Goal: Information Seeking & Learning: Find specific fact

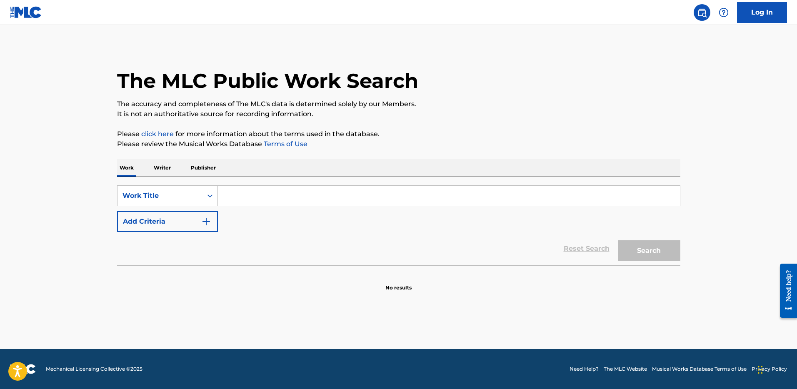
click at [268, 196] on input "Search Form" at bounding box center [449, 196] width 462 height 20
paste input "CUFFING SEASON"
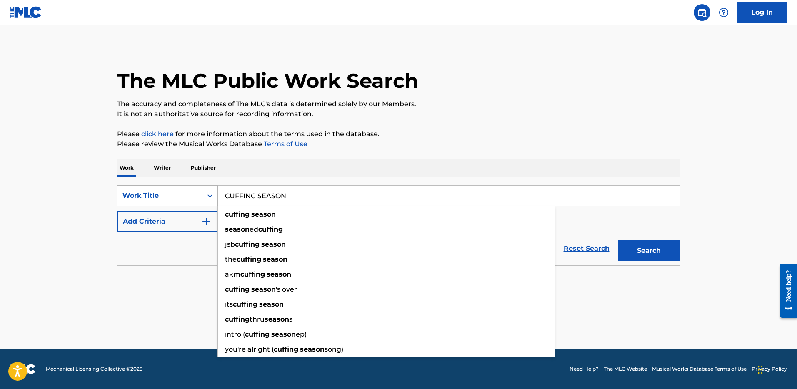
click at [147, 190] on div "Work Title" at bounding box center [160, 196] width 85 height 16
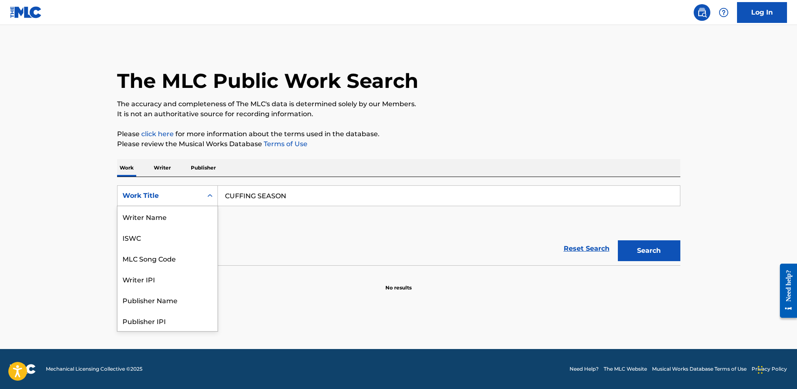
scroll to position [42, 0]
click at [270, 204] on input "CUFFING SEASON" at bounding box center [449, 196] width 462 height 20
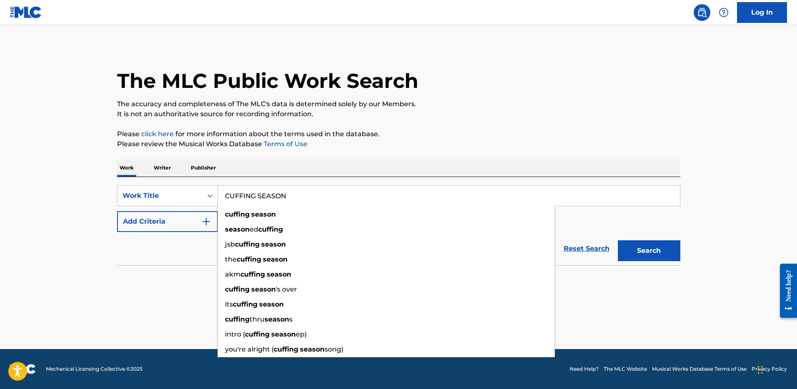
click at [270, 204] on input "CUFFING SEASON" at bounding box center [449, 196] width 462 height 20
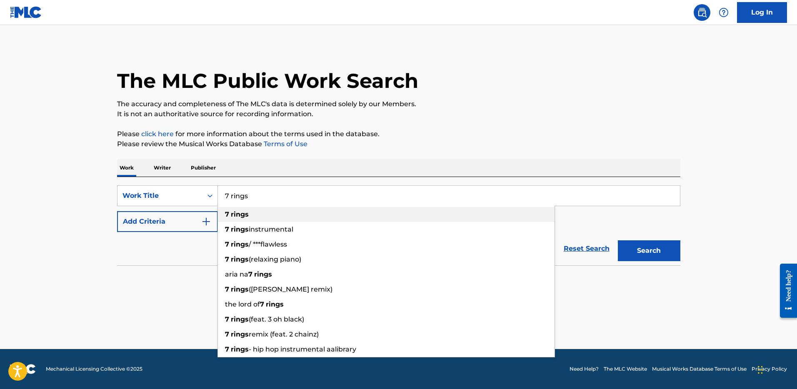
type input "7 rings"
click at [267, 214] on div "7 rings" at bounding box center [386, 214] width 337 height 15
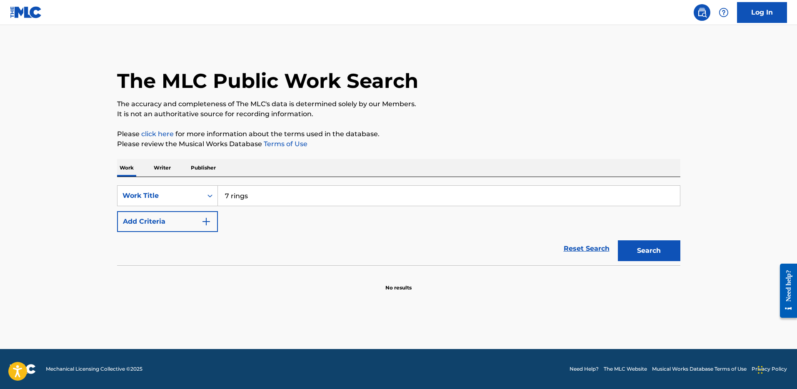
click at [208, 230] on button "Add Criteria" at bounding box center [167, 221] width 101 height 21
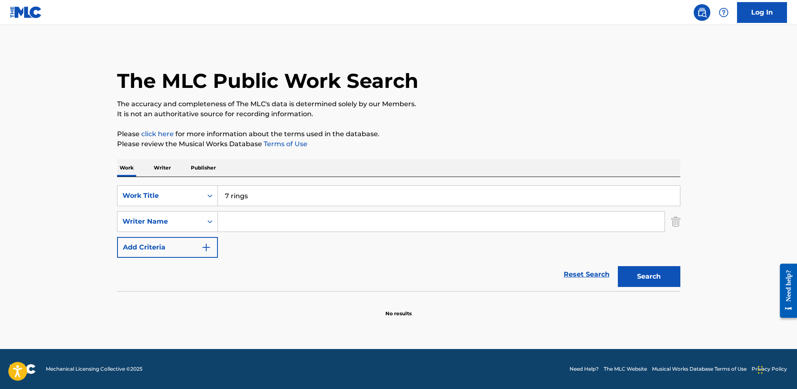
click at [244, 216] on input "Search Form" at bounding box center [441, 222] width 447 height 20
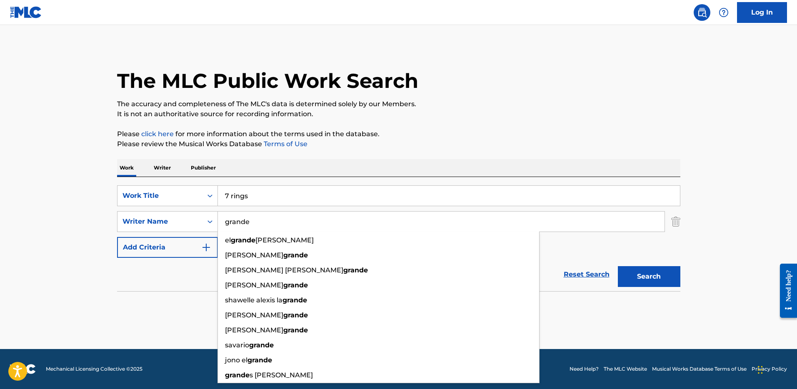
type input "grande"
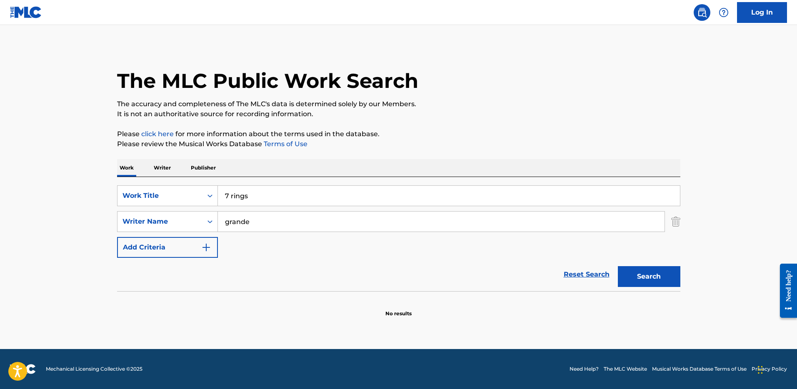
click at [718, 135] on main "The MLC Public Work Search The accuracy and completeness of The MLC's data is d…" at bounding box center [398, 187] width 797 height 324
click at [663, 275] on button "Search" at bounding box center [649, 276] width 63 height 21
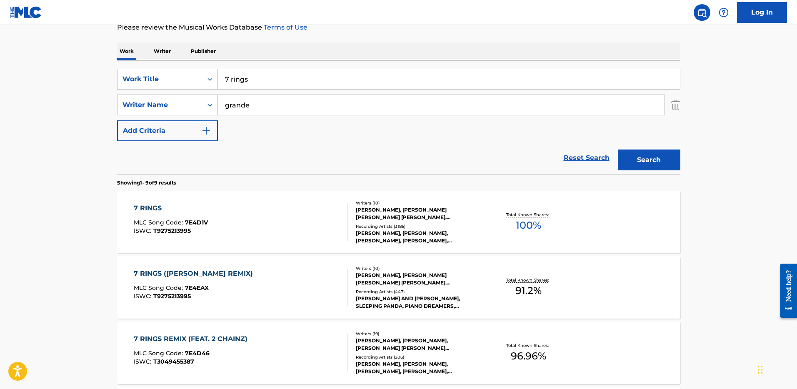
scroll to position [137, 0]
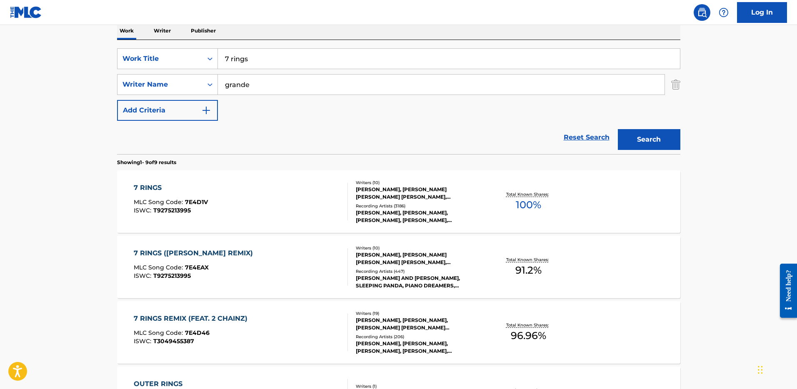
click at [441, 192] on div "OSCAR HAMMERSTEIN II, VICTORIA MONET MCCANTS, TAYLOR MONET PARKS, RICHARD RODGE…" at bounding box center [419, 193] width 126 height 15
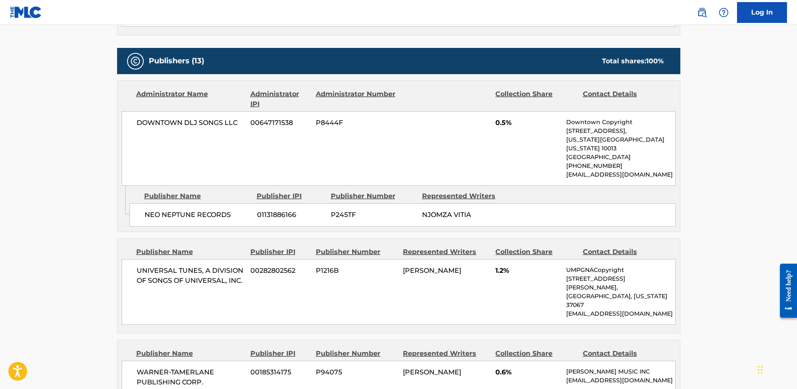
scroll to position [491, 0]
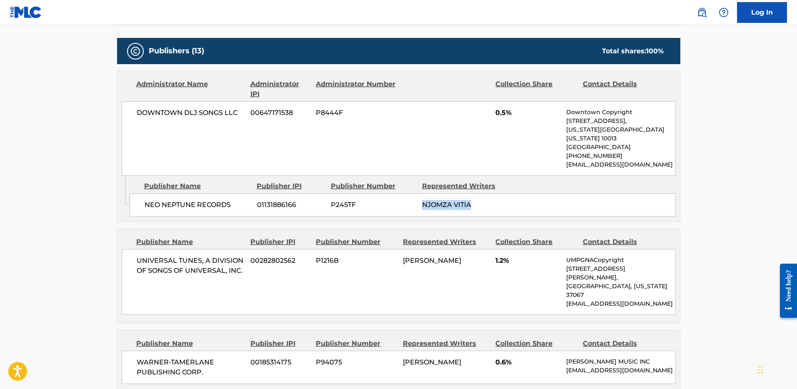
drag, startPoint x: 421, startPoint y: 197, endPoint x: 475, endPoint y: 202, distance: 54.0
click at [475, 202] on div "NEO NEPTUNE RECORDS 01131886166 P245TF NJOMZA VITIA" at bounding box center [403, 204] width 546 height 23
drag, startPoint x: 401, startPoint y: 252, endPoint x: 428, endPoint y: 252, distance: 27.9
click at [428, 252] on div "UNIVERSAL TUNES, A DIVISION OF SONGS OF UNIVERSAL, INC. 00282802562 P1216B ARIA…" at bounding box center [399, 282] width 554 height 66
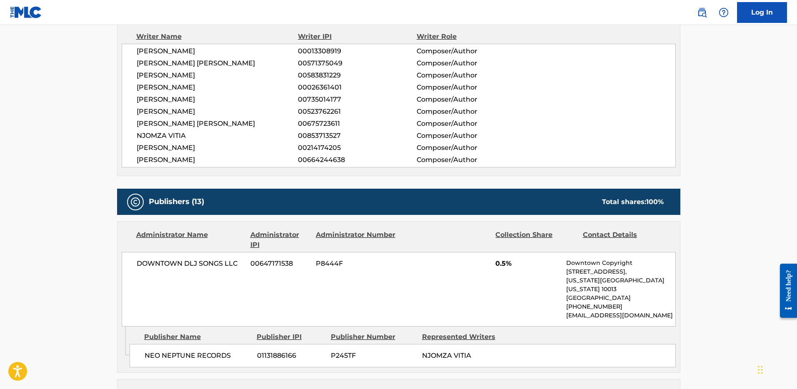
scroll to position [311, 0]
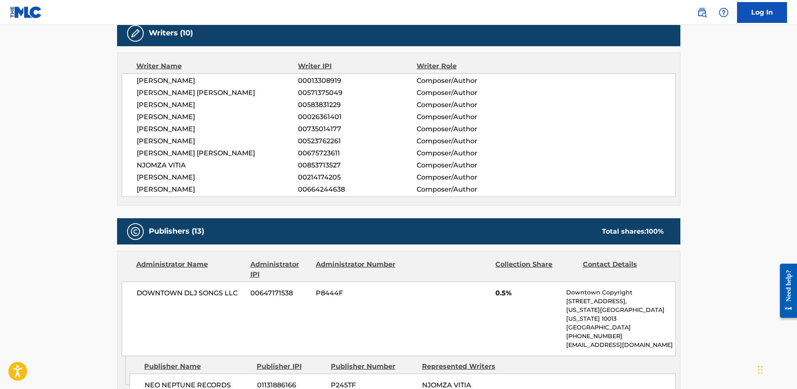
click at [147, 102] on span "TAYLOR MONET PARKS" at bounding box center [218, 105] width 162 height 10
click at [205, 105] on span "TAYLOR MONET PARKS" at bounding box center [218, 105] width 162 height 10
drag, startPoint x: 222, startPoint y: 105, endPoint x: 243, endPoint y: 98, distance: 22.0
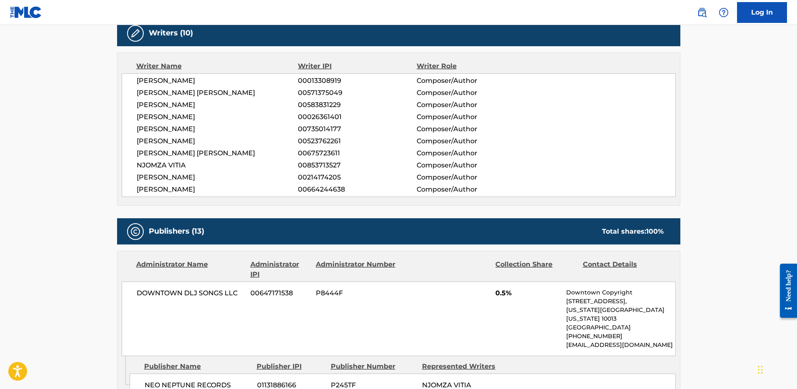
click at [228, 98] on div "OSCAR HAMMERSTEIN II 00013308919 Composer/Author VICTORIA MONET MCCANTS 0057137…" at bounding box center [399, 135] width 554 height 124
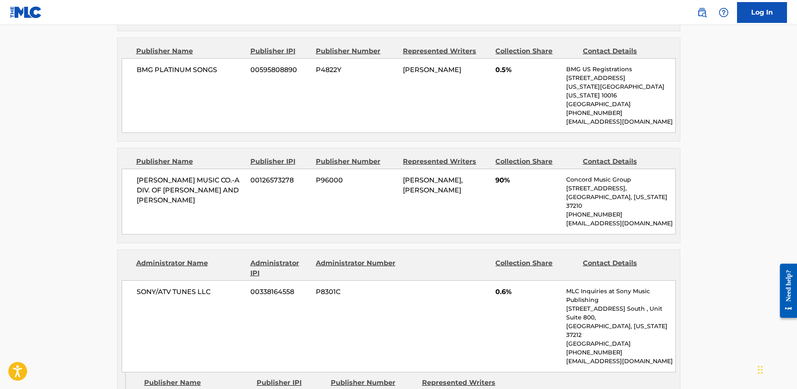
scroll to position [968, 0]
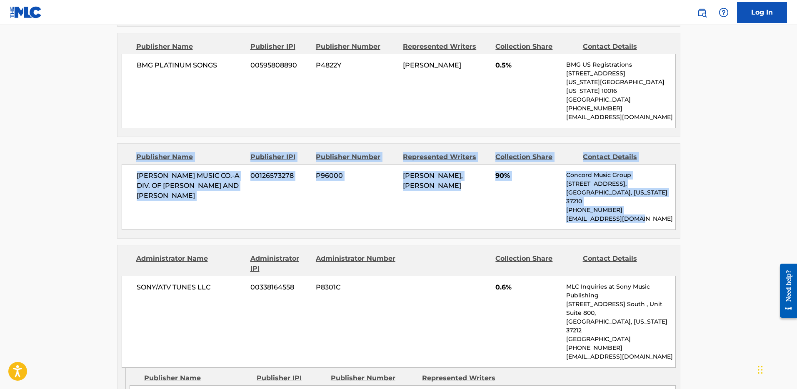
drag, startPoint x: 642, startPoint y: 174, endPoint x: 129, endPoint y: 116, distance: 515.9
click at [129, 144] on div "Publisher Name Publisher IPI Publisher Number Represented Writers Collection Sh…" at bounding box center [399, 191] width 563 height 95
click at [646, 215] on p "copyright@concord.com" at bounding box center [620, 219] width 109 height 9
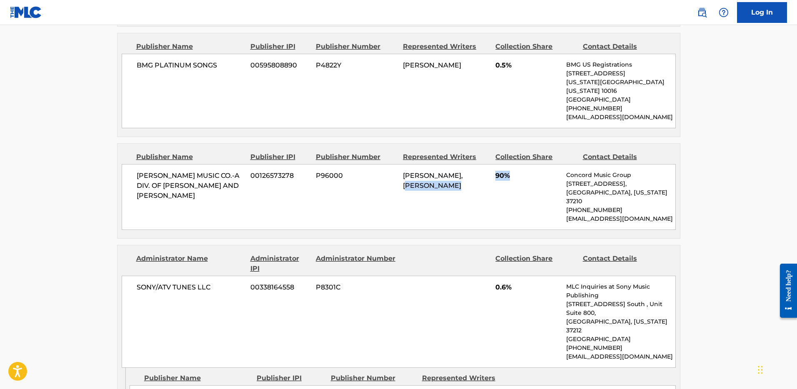
drag, startPoint x: 511, startPoint y: 143, endPoint x: 481, endPoint y: 138, distance: 31.0
click at [481, 164] on div "WILLIAMSON MUSIC CO.-A DIV. OF RODGERS AND HAMMERSTEIN 00126573278 P96000 RICHA…" at bounding box center [399, 197] width 554 height 66
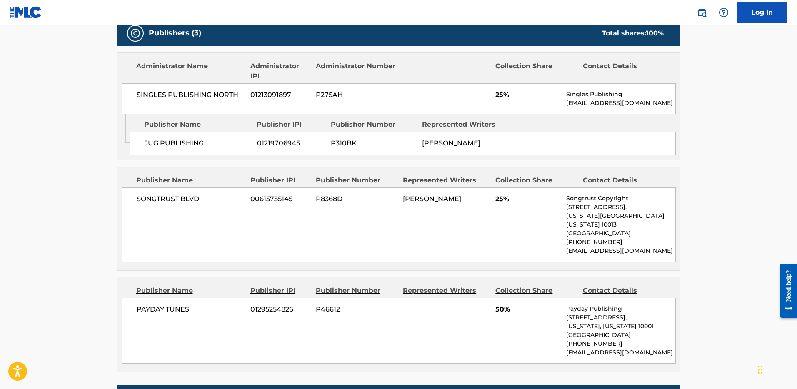
scroll to position [388, 0]
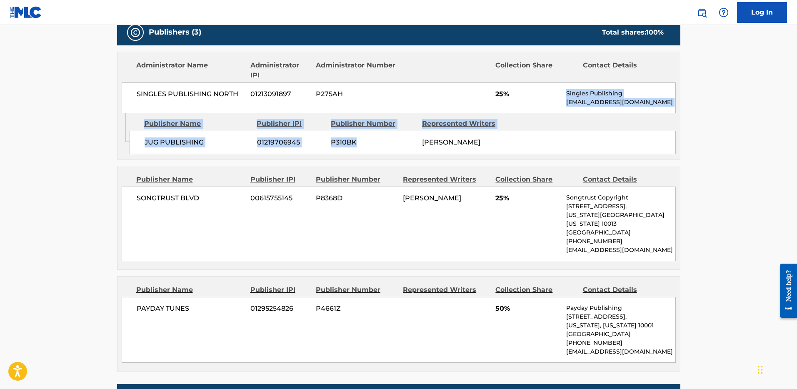
drag, startPoint x: 431, startPoint y: 139, endPoint x: 486, endPoint y: 103, distance: 65.5
click at [486, 103] on div "Administrator Name Administrator IPI Administrator Number Collection Share Cont…" at bounding box center [398, 106] width 563 height 108
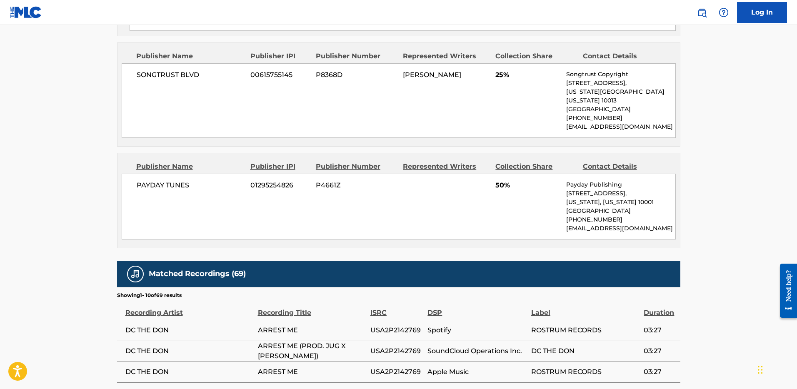
scroll to position [512, 0]
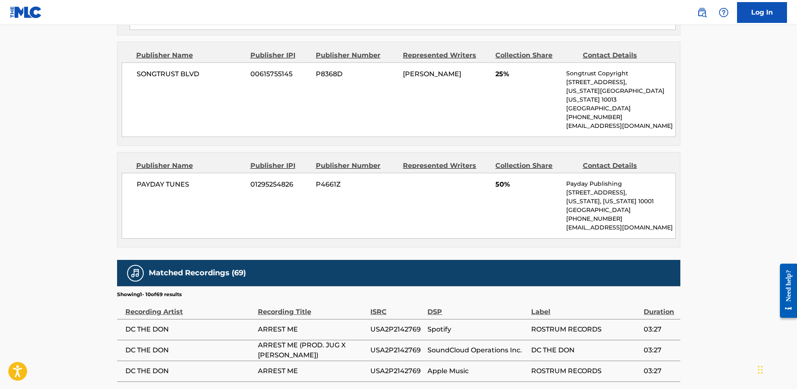
click at [448, 187] on div "PAYDAY TUNES 01295254826 P4661Z 50% Payday Publishing [STREET_ADDRESS][US_STATE…" at bounding box center [399, 206] width 554 height 66
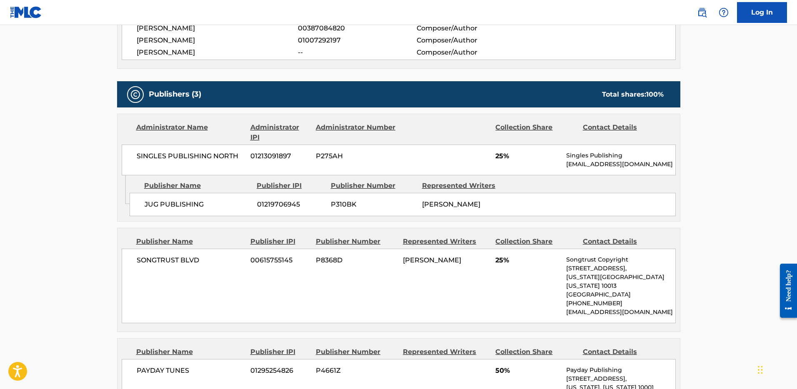
scroll to position [325, 0]
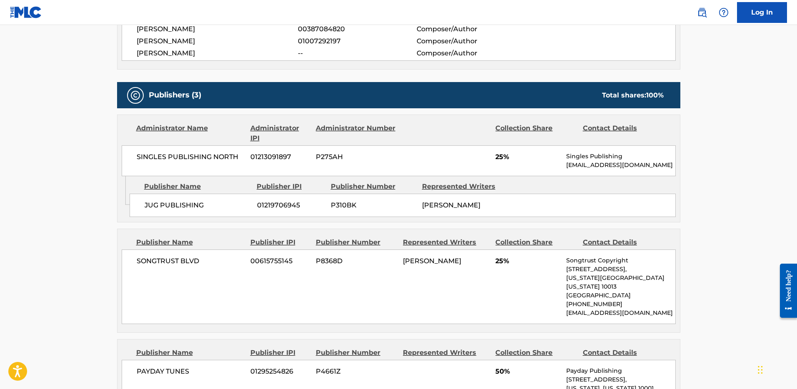
click at [148, 57] on span "[PERSON_NAME]" at bounding box center [218, 53] width 162 height 10
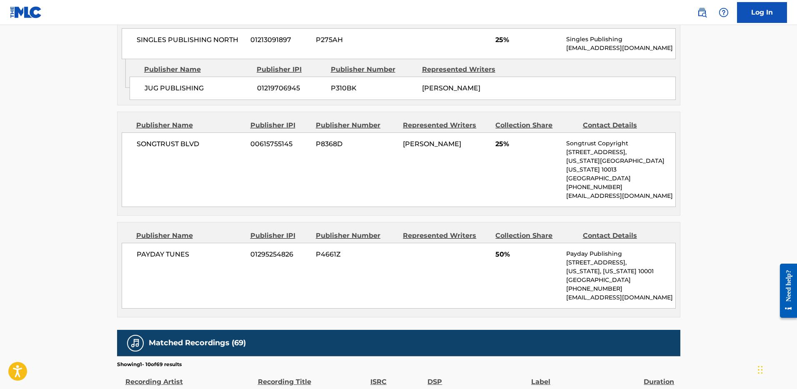
scroll to position [429, 0]
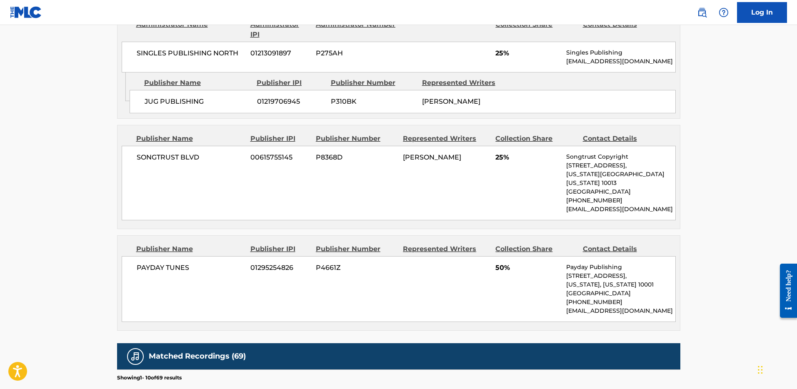
click at [171, 263] on span "PAYDAY TUNES" at bounding box center [191, 268] width 108 height 10
copy div "PAYDAY TUNES"
